Goal: Information Seeking & Learning: Learn about a topic

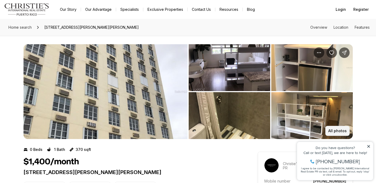
click at [343, 130] on p "All photos" at bounding box center [337, 131] width 18 height 4
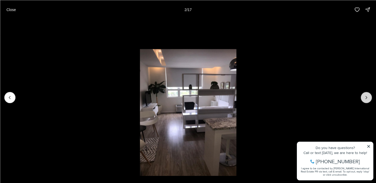
click at [369, 97] on button "Next slide" at bounding box center [365, 97] width 11 height 11
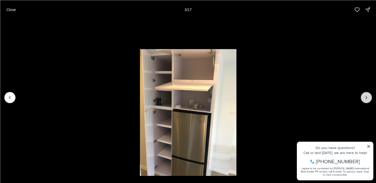
click at [369, 97] on button "Next slide" at bounding box center [365, 97] width 11 height 11
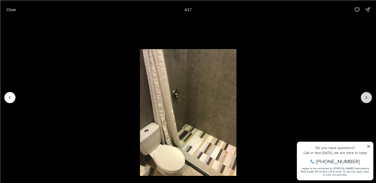
click at [369, 97] on button "Next slide" at bounding box center [365, 97] width 11 height 11
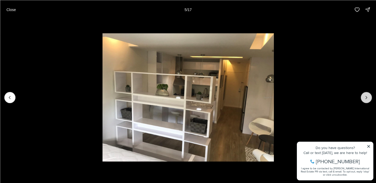
click at [369, 97] on button "Next slide" at bounding box center [365, 97] width 11 height 11
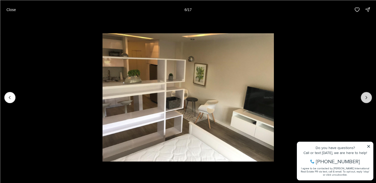
click at [369, 97] on button "Next slide" at bounding box center [365, 97] width 11 height 11
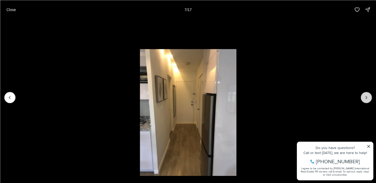
click at [369, 97] on button "Next slide" at bounding box center [365, 97] width 11 height 11
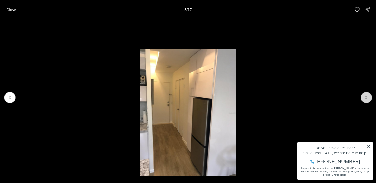
click at [369, 97] on button "Next slide" at bounding box center [365, 97] width 11 height 11
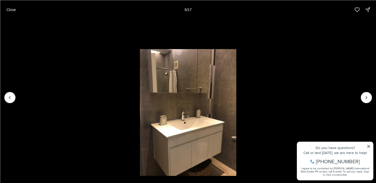
click at [320, 76] on li "9 of 17" at bounding box center [188, 97] width 376 height 157
click at [7, 10] on p "Close" at bounding box center [10, 9] width 9 height 4
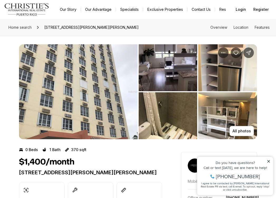
drag, startPoint x: 145, startPoint y: 29, endPoint x: 45, endPoint y: 29, distance: 100.1
click at [45, 29] on div "Home search [STREET_ADDRESS][PERSON_NAME][PERSON_NAME] Overview Location Featur…" at bounding box center [138, 27] width 276 height 17
copy span "[STREET_ADDRESS][PERSON_NAME][PERSON_NAME]"
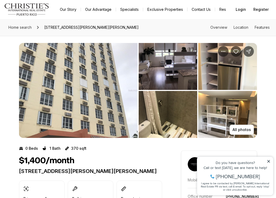
scroll to position [1, 0]
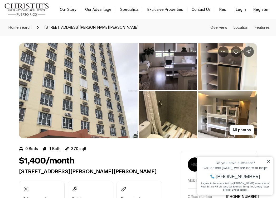
click at [174, 66] on img "View image gallery" at bounding box center [168, 66] width 59 height 47
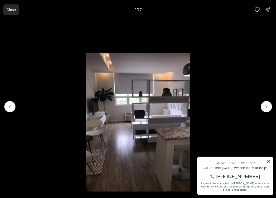
click at [10, 8] on p "Close" at bounding box center [10, 9] width 9 height 4
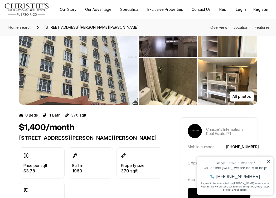
scroll to position [0, 0]
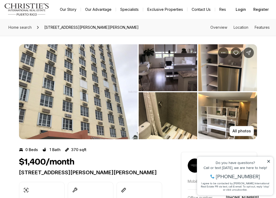
click at [174, 67] on img "View image gallery" at bounding box center [168, 67] width 59 height 47
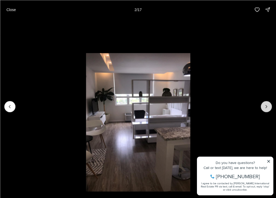
click at [266, 108] on icon "Next slide" at bounding box center [266, 106] width 5 height 5
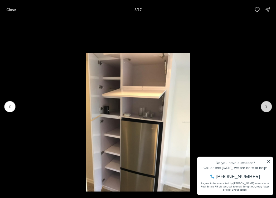
click at [266, 108] on icon "Next slide" at bounding box center [266, 106] width 5 height 5
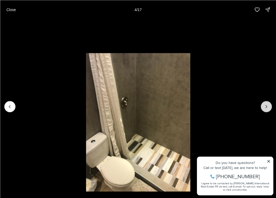
click at [266, 108] on icon "Next slide" at bounding box center [266, 106] width 5 height 5
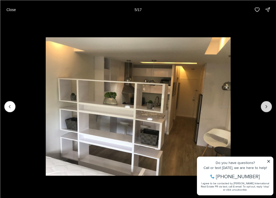
click at [266, 108] on icon "Next slide" at bounding box center [266, 106] width 5 height 5
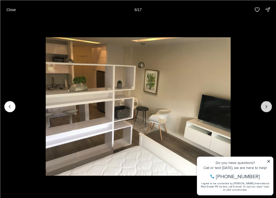
click at [266, 108] on icon "Next slide" at bounding box center [266, 106] width 5 height 5
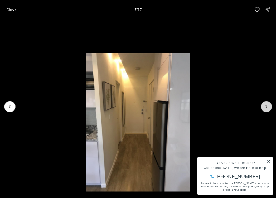
click at [266, 108] on icon "Next slide" at bounding box center [266, 106] width 5 height 5
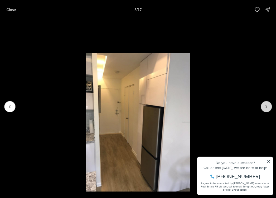
click at [266, 108] on icon "Next slide" at bounding box center [266, 106] width 5 height 5
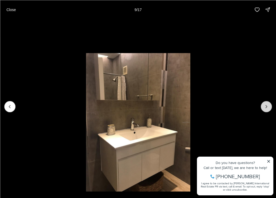
click at [266, 108] on icon "Next slide" at bounding box center [266, 106] width 5 height 5
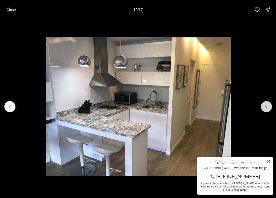
click at [266, 108] on icon "Next slide" at bounding box center [266, 106] width 5 height 5
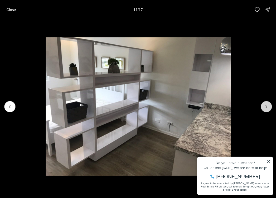
click at [266, 108] on icon "Next slide" at bounding box center [266, 106] width 5 height 5
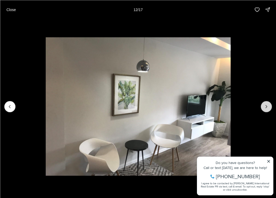
click at [266, 108] on icon "Next slide" at bounding box center [266, 106] width 5 height 5
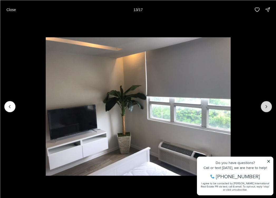
click at [266, 108] on icon "Next slide" at bounding box center [266, 106] width 5 height 5
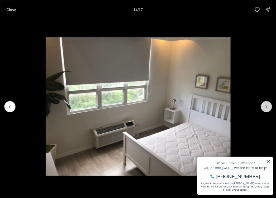
click at [266, 108] on icon "Next slide" at bounding box center [266, 106] width 5 height 5
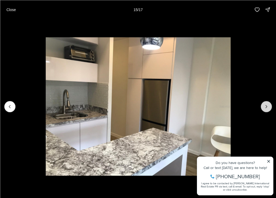
click at [266, 108] on icon "Next slide" at bounding box center [266, 106] width 5 height 5
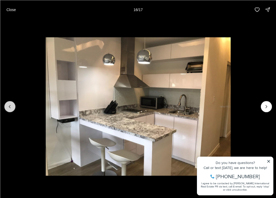
click at [11, 102] on button "Previous slide" at bounding box center [9, 106] width 11 height 11
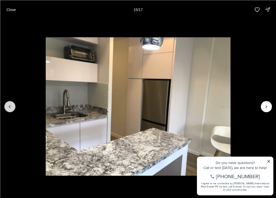
click at [10, 103] on button "Previous slide" at bounding box center [9, 106] width 11 height 11
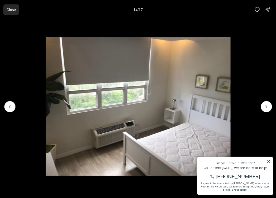
click at [14, 7] on p "Close" at bounding box center [10, 9] width 9 height 4
